Goal: Information Seeking & Learning: Learn about a topic

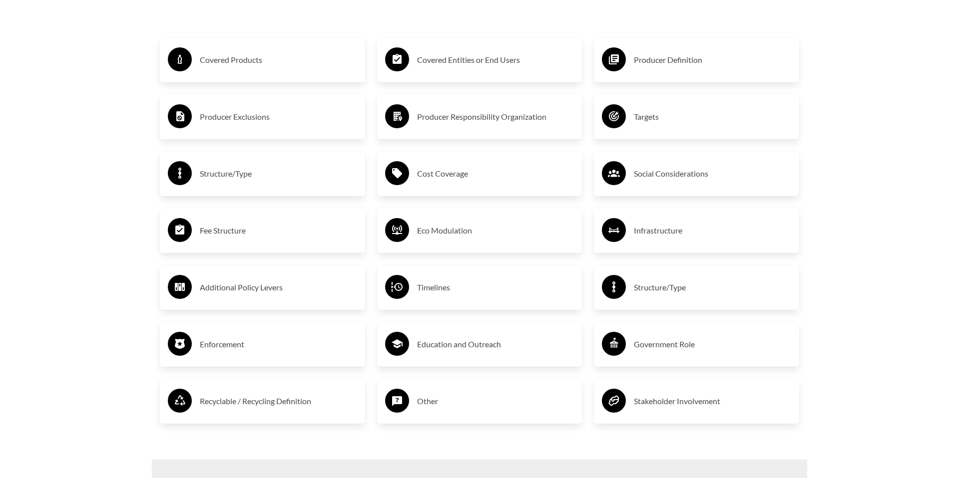
scroll to position [1784, 0]
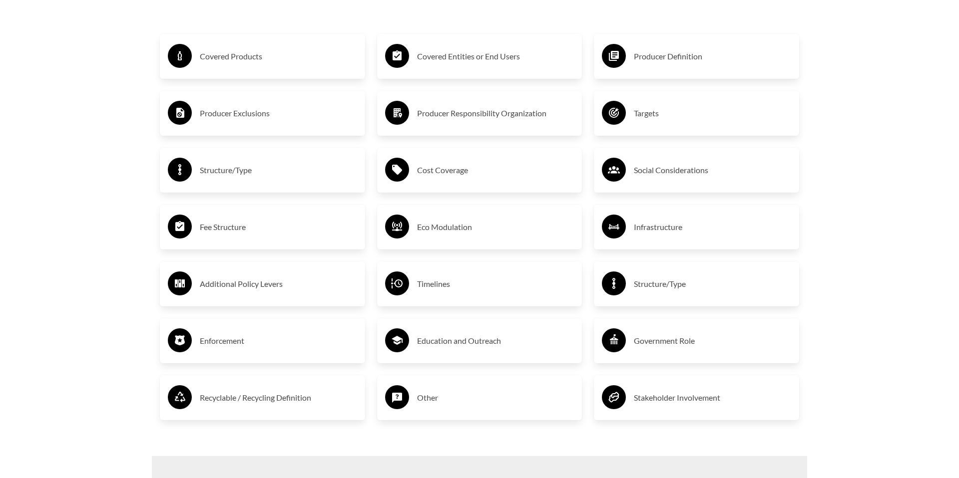
click at [278, 117] on h3 "Producer Exclusions" at bounding box center [278, 113] width 157 height 16
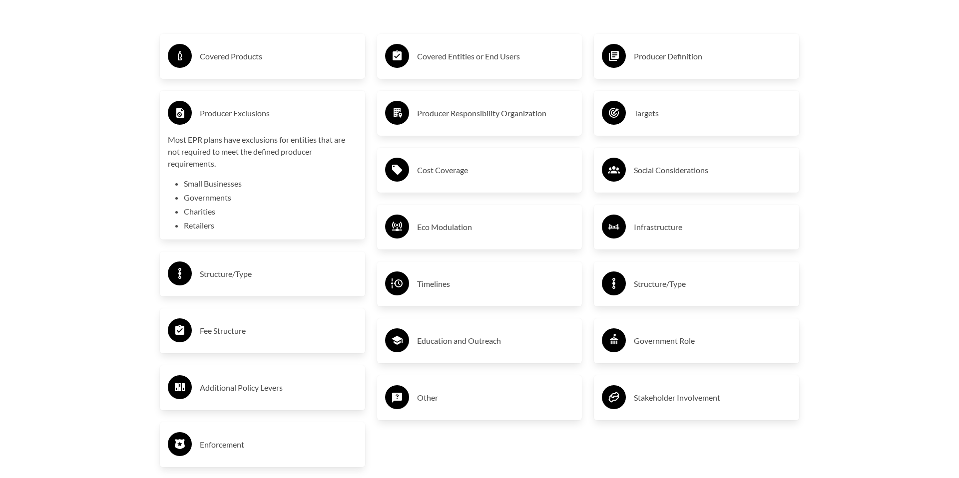
click at [685, 59] on h3 "Producer Definition" at bounding box center [712, 56] width 157 height 16
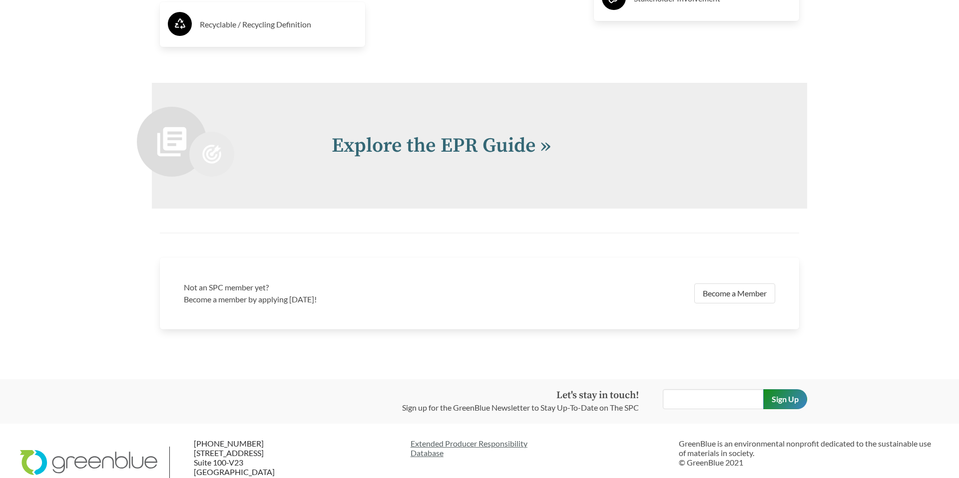
scroll to position [2284, 0]
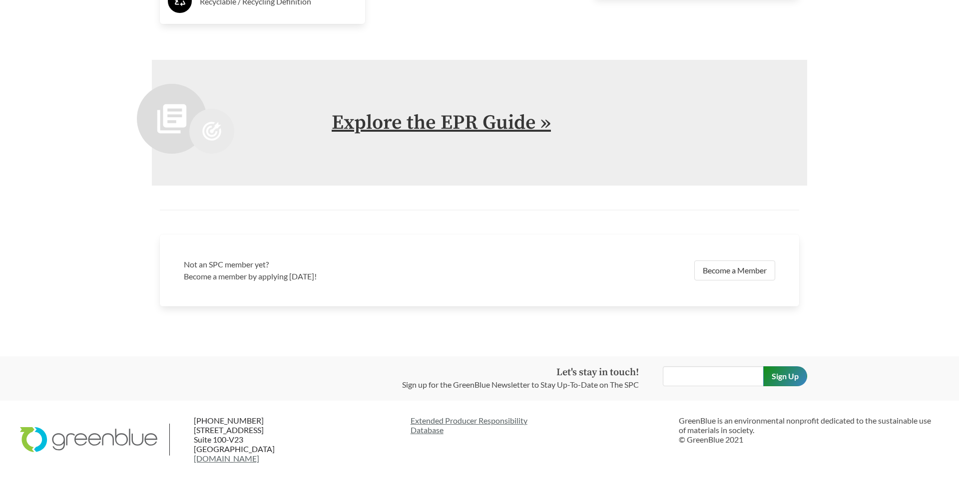
click at [412, 125] on link "Explore the EPR Guide »" at bounding box center [441, 122] width 219 height 25
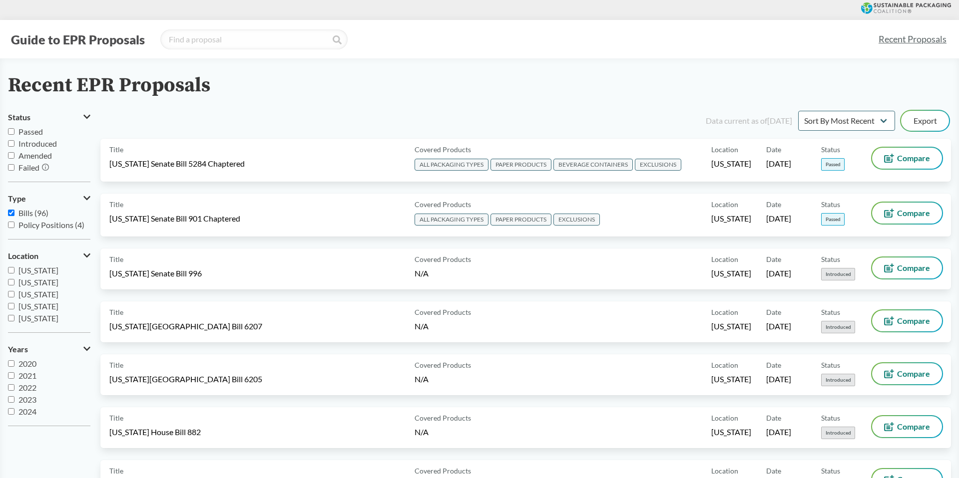
click at [11, 133] on input "Passed" at bounding box center [11, 131] width 6 height 6
checkbox input "true"
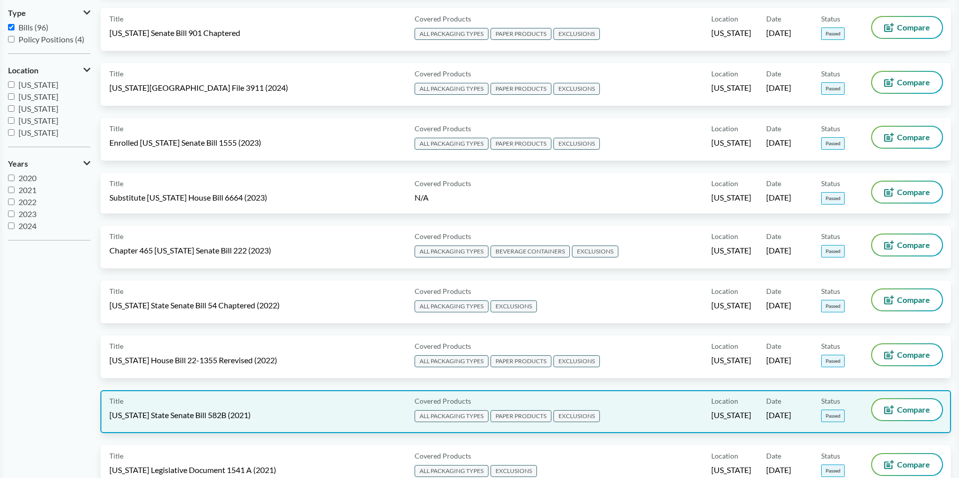
scroll to position [189, 0]
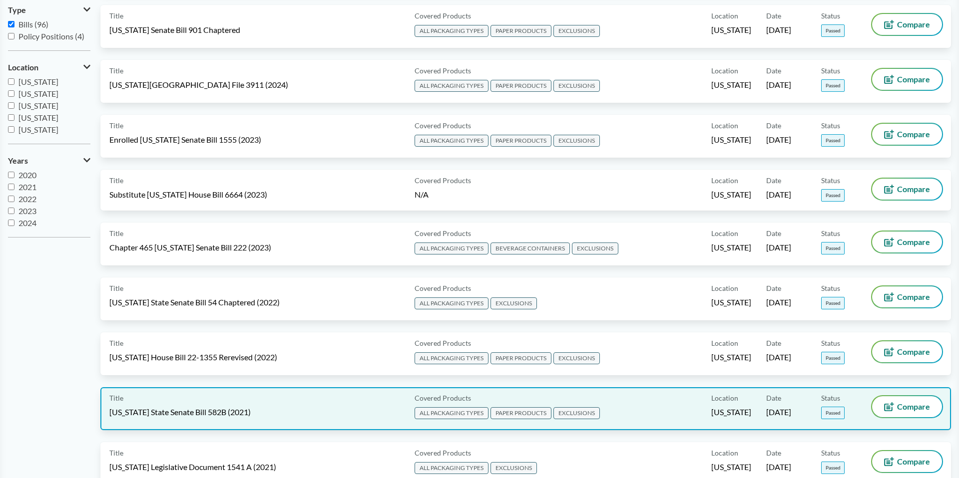
click at [315, 406] on div "Title [US_STATE] State Senate Bill 582B (2021)" at bounding box center [259, 409] width 301 height 25
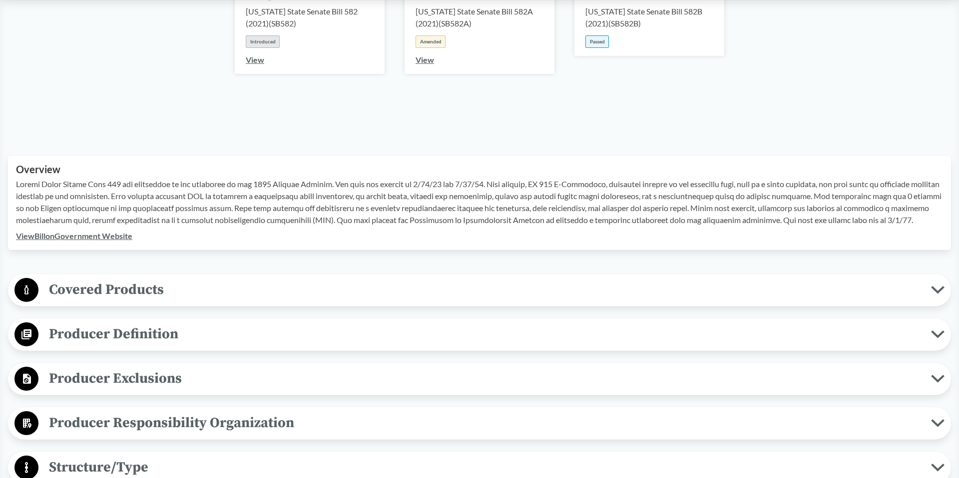
scroll to position [228, 0]
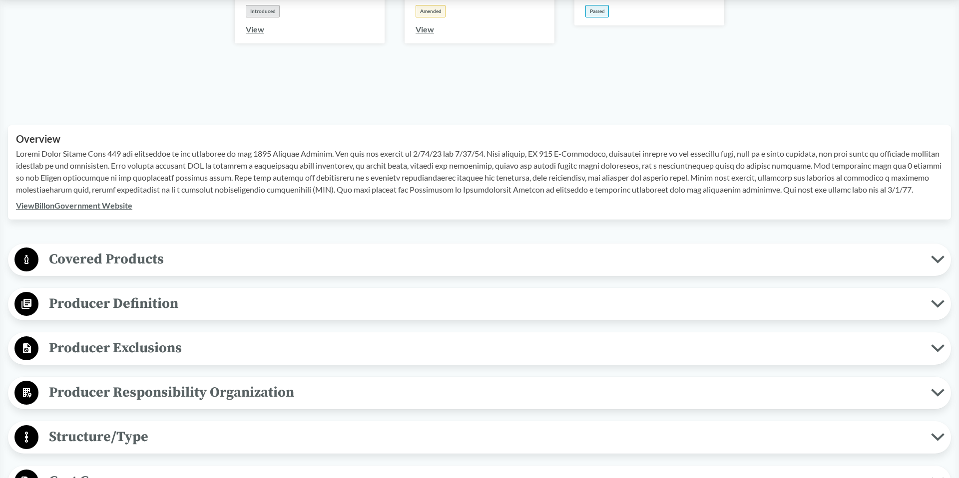
click at [196, 302] on span "Producer Definition" at bounding box center [484, 304] width 892 height 22
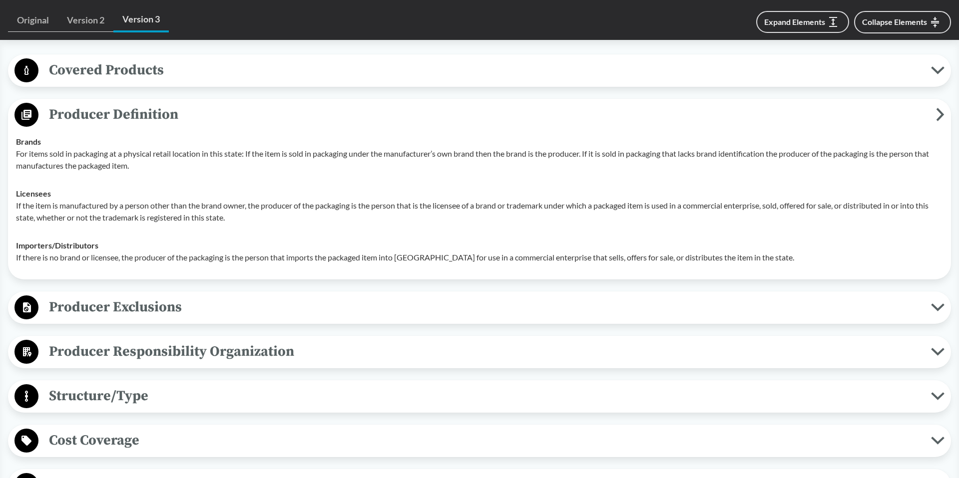
scroll to position [419, 0]
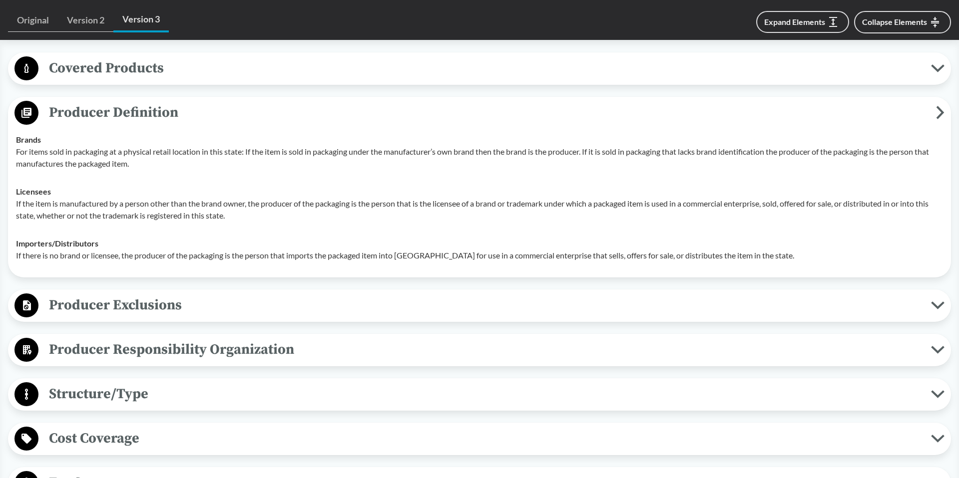
click at [257, 306] on span "Producer Exclusions" at bounding box center [484, 305] width 892 height 22
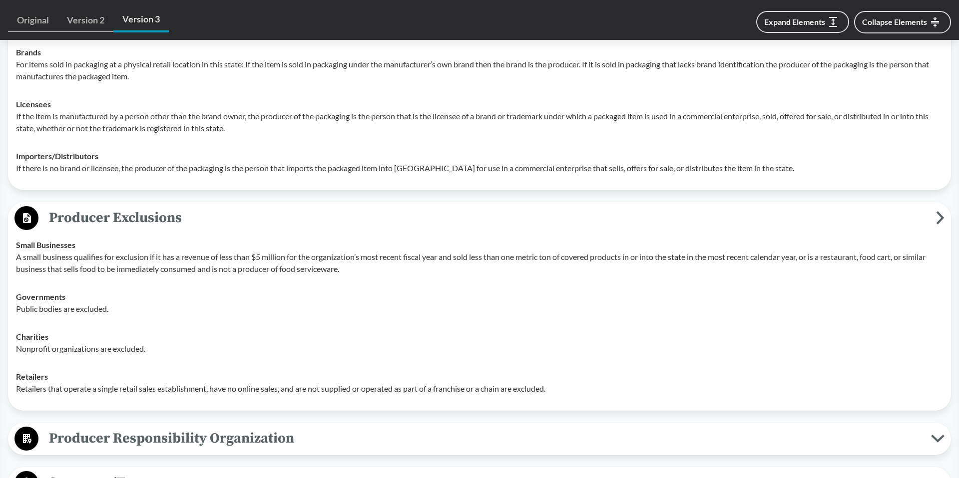
scroll to position [0, 0]
